Goal: Check status: Check status

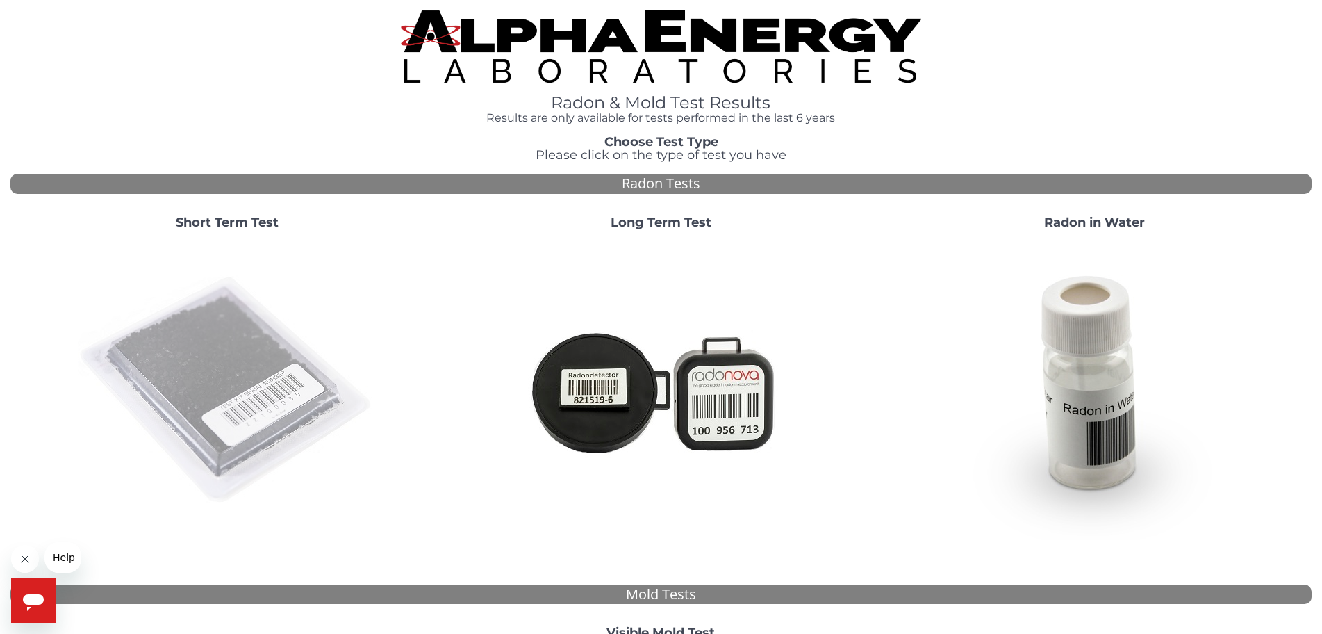
click at [221, 377] on img at bounding box center [227, 390] width 299 height 299
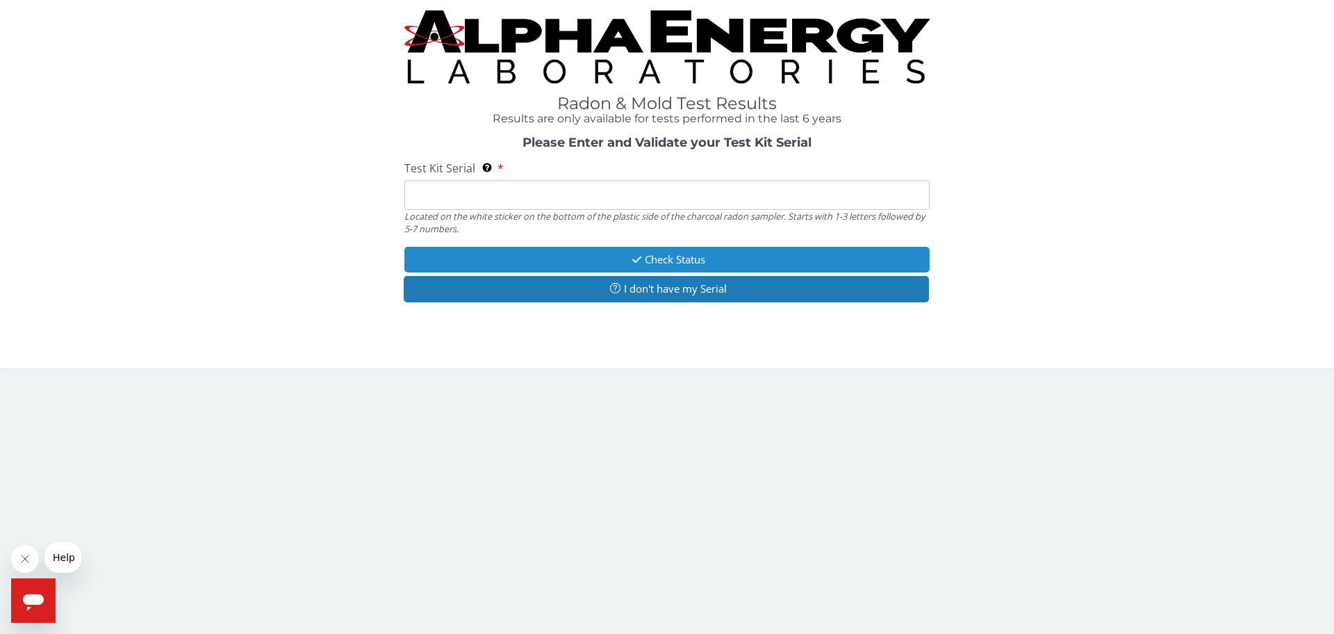
click at [680, 256] on button "Check Status" at bounding box center [666, 260] width 525 height 26
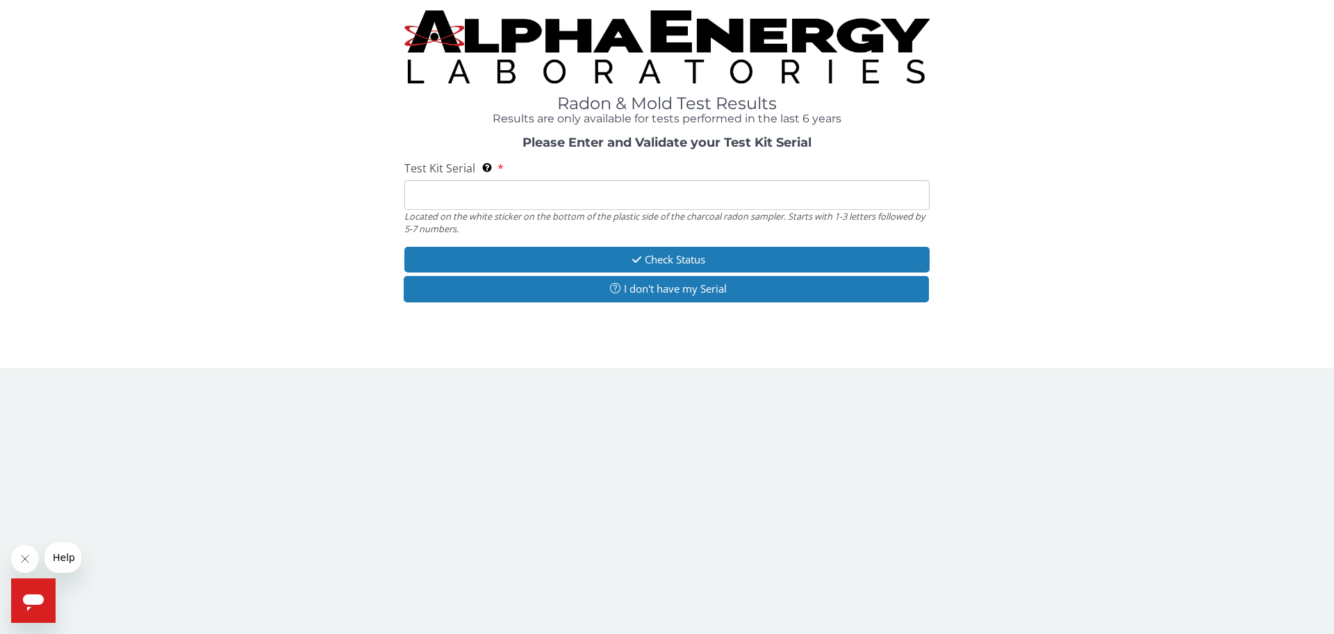
click at [428, 195] on input "Test Kit Serial Located on the white sticker on the bottom of the plastic side …" at bounding box center [666, 195] width 525 height 30
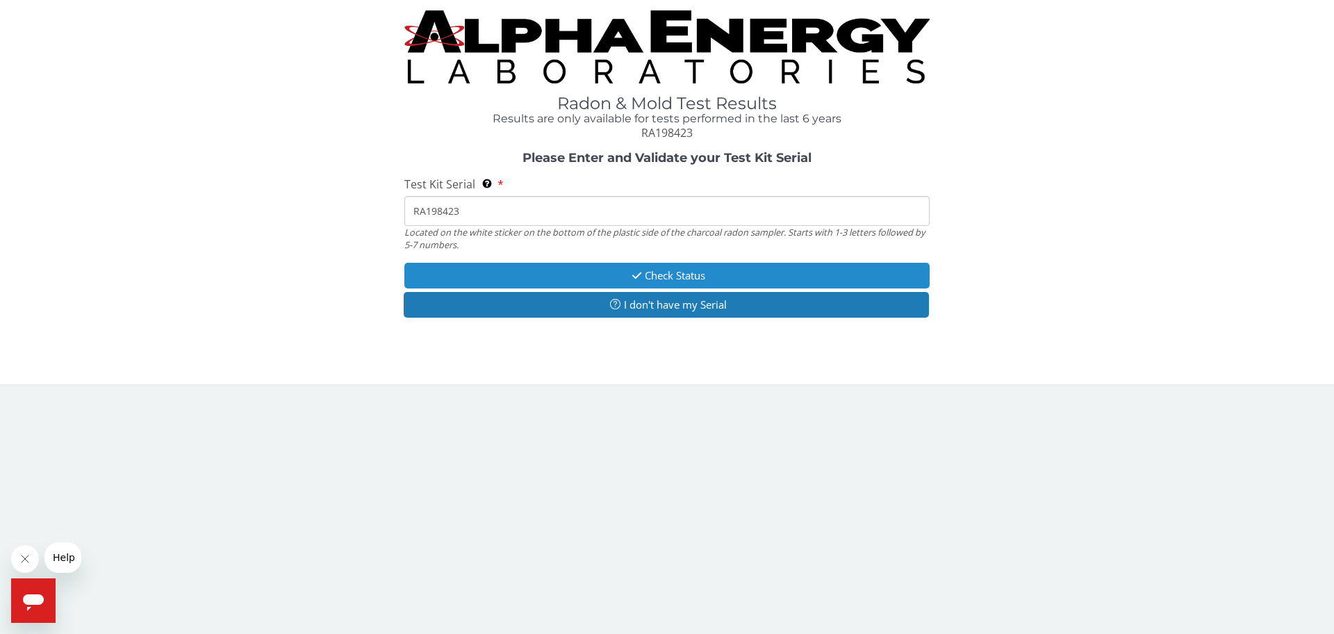
type input "RA198423"
click at [659, 272] on button "Check Status" at bounding box center [666, 276] width 525 height 26
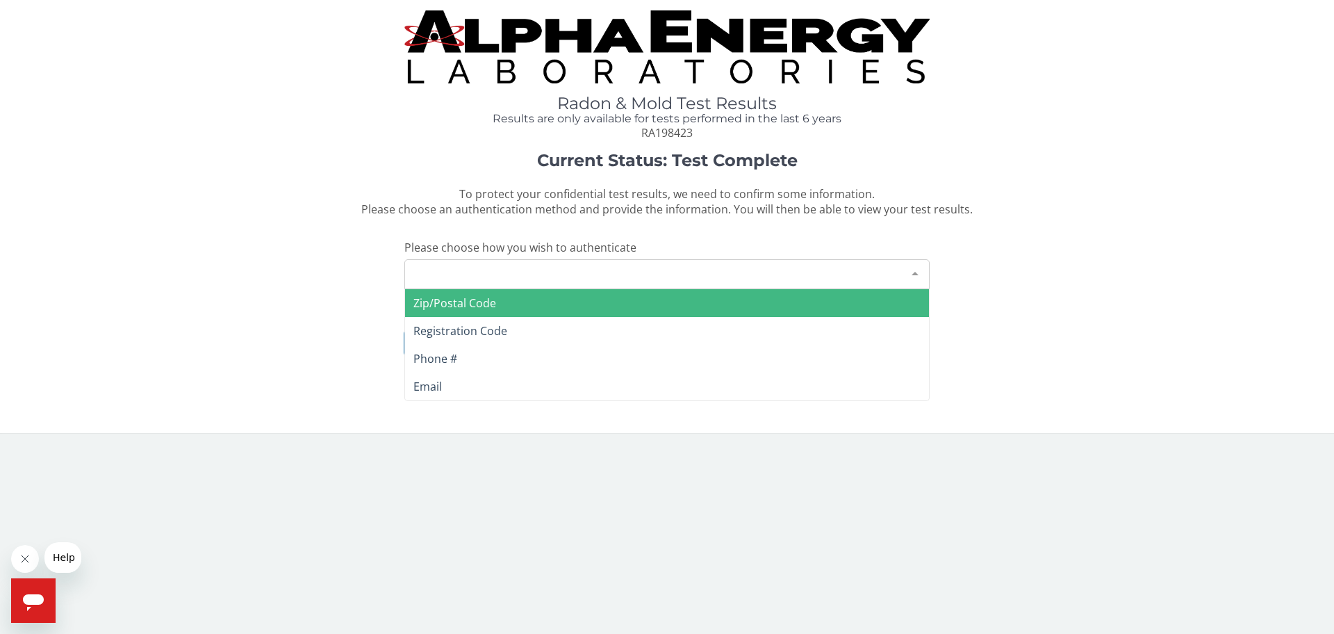
click at [916, 271] on div at bounding box center [915, 273] width 28 height 26
click at [538, 301] on span "Zip/Postal Code" at bounding box center [667, 303] width 524 height 28
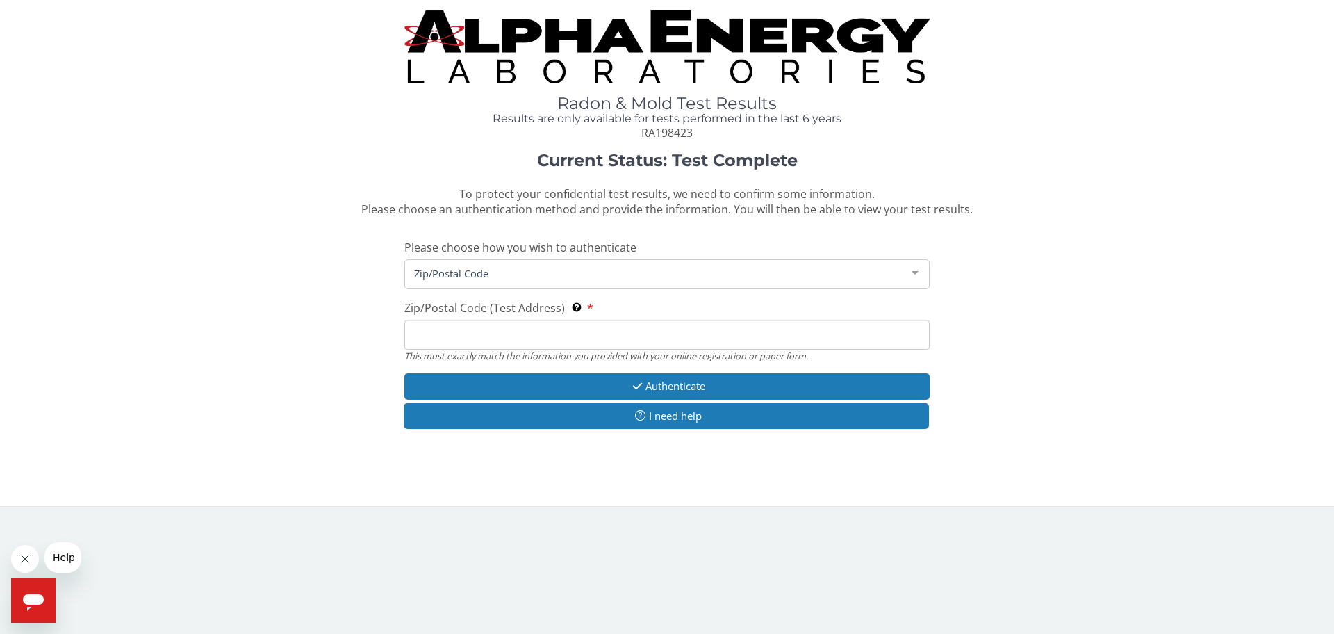
click at [429, 332] on input "Zip/Postal Code (Test Address) This must exactly match the information you prov…" at bounding box center [666, 335] width 525 height 30
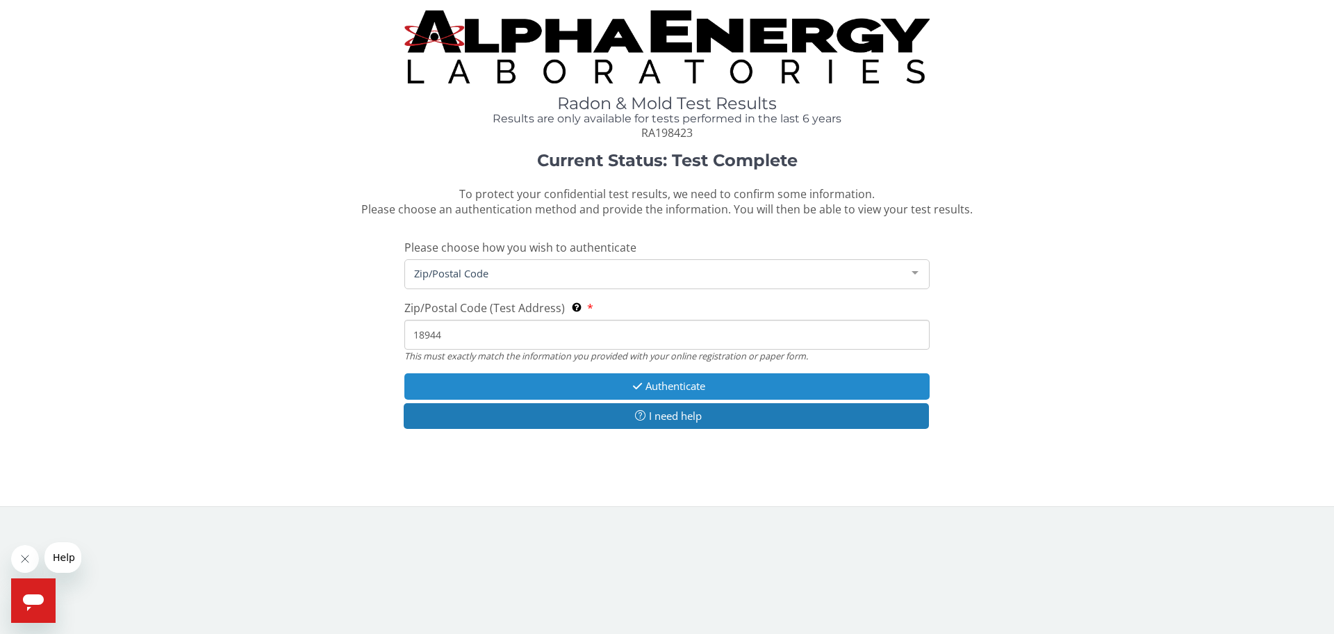
type input "18944"
click at [655, 381] on button "Authenticate" at bounding box center [666, 386] width 525 height 26
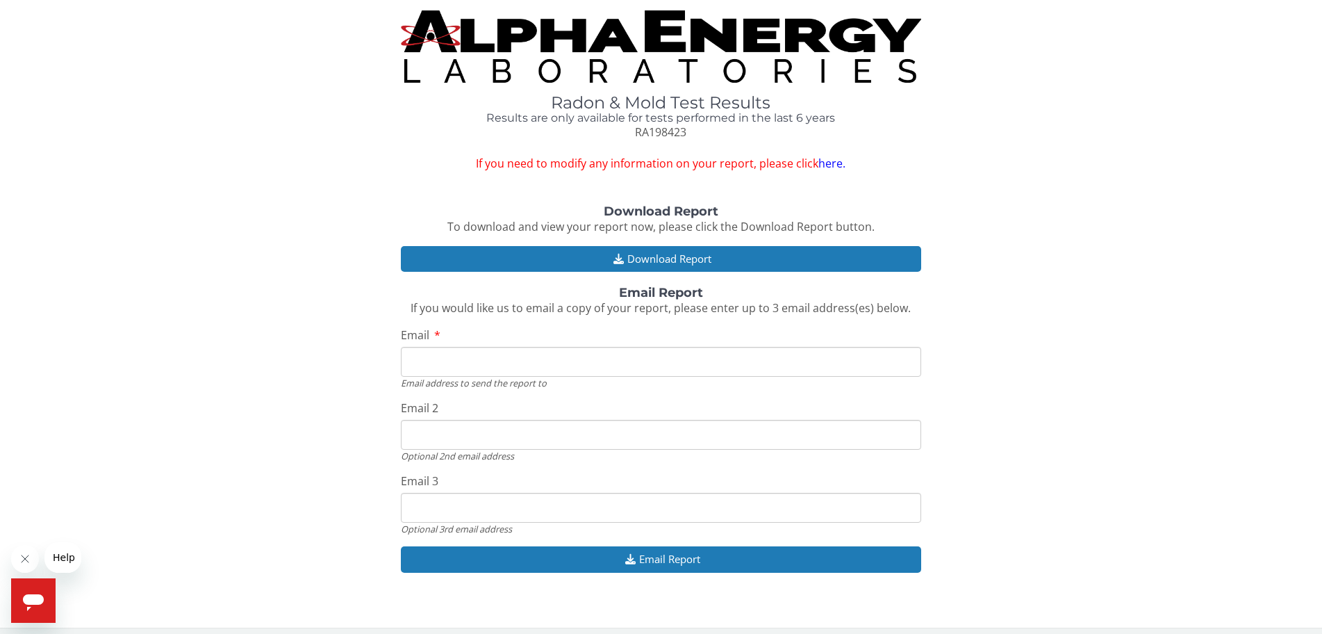
click at [441, 362] on input "Email" at bounding box center [661, 362] width 520 height 30
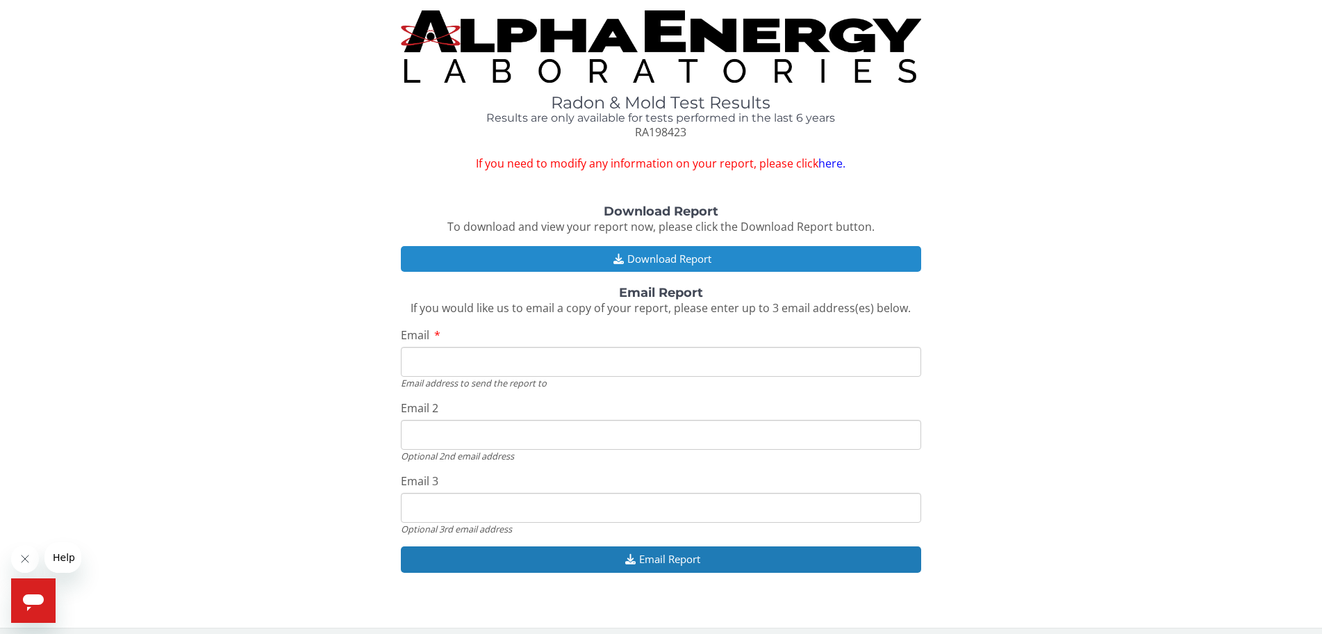
click at [658, 252] on button "Download Report" at bounding box center [661, 259] width 520 height 26
